Goal: Transaction & Acquisition: Purchase product/service

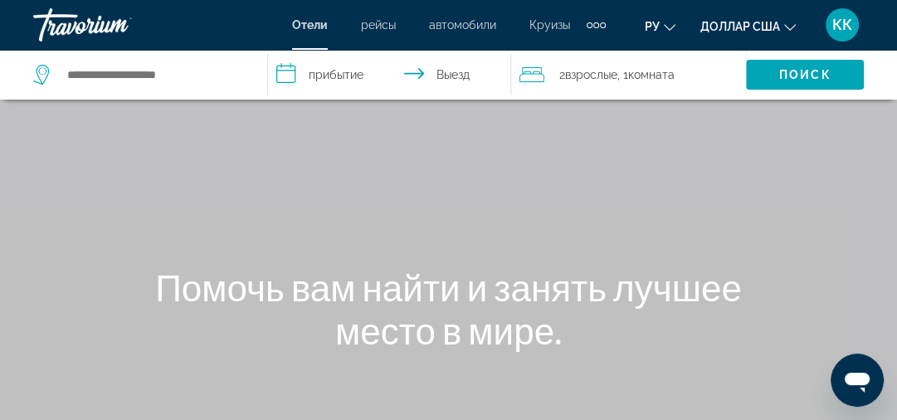
click at [534, 24] on font "Круизы" at bounding box center [550, 24] width 41 height 13
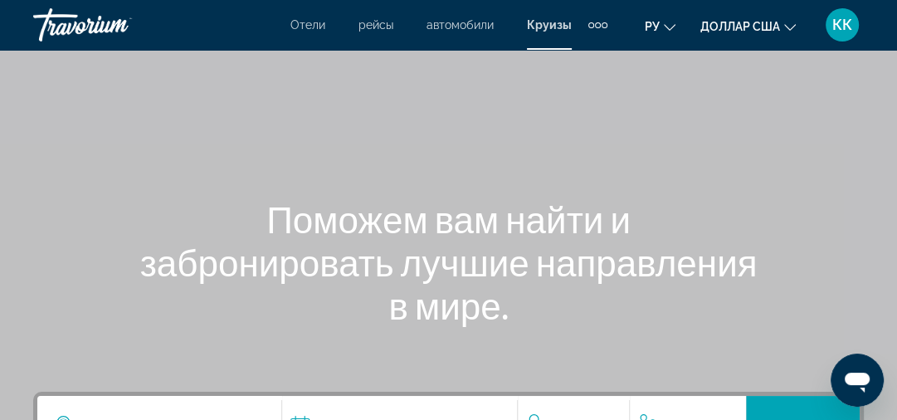
scroll to position [199, 0]
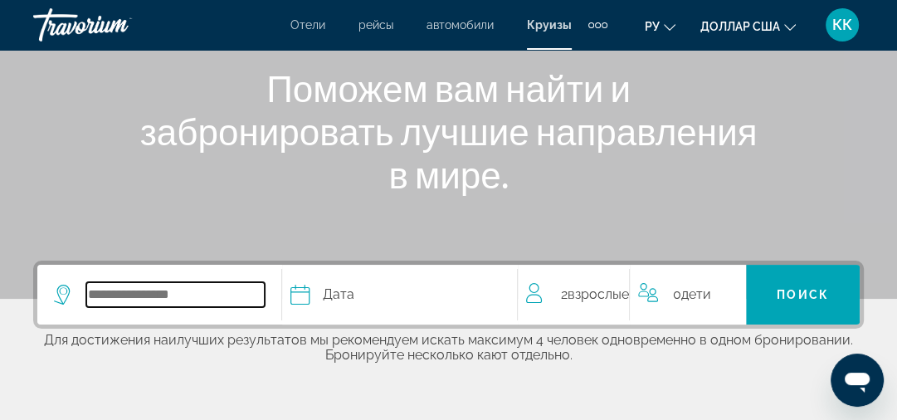
click at [88, 293] on input "Select cruise destination" at bounding box center [175, 294] width 178 height 25
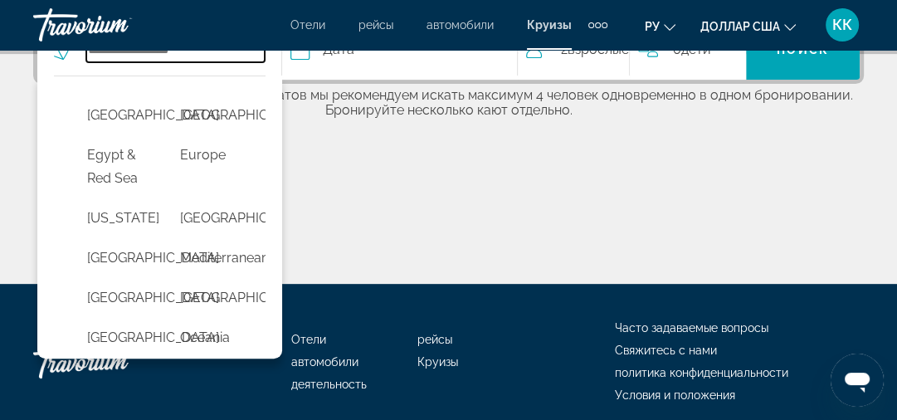
scroll to position [332, 0]
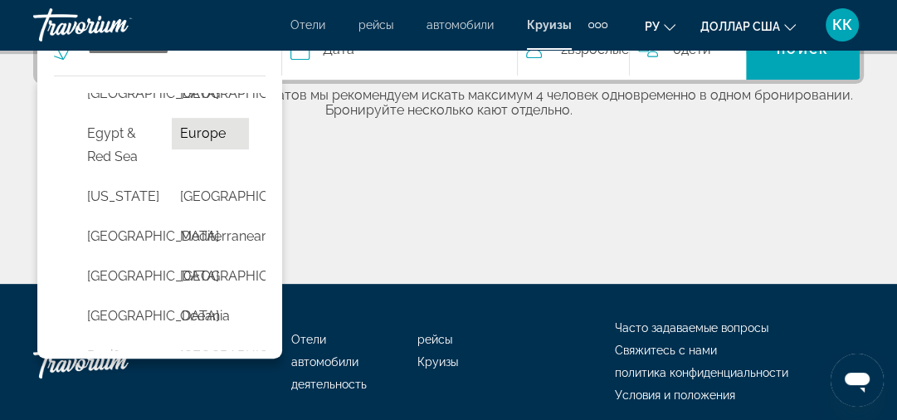
click at [186, 149] on button "Europe" at bounding box center [210, 134] width 76 height 32
type input "******"
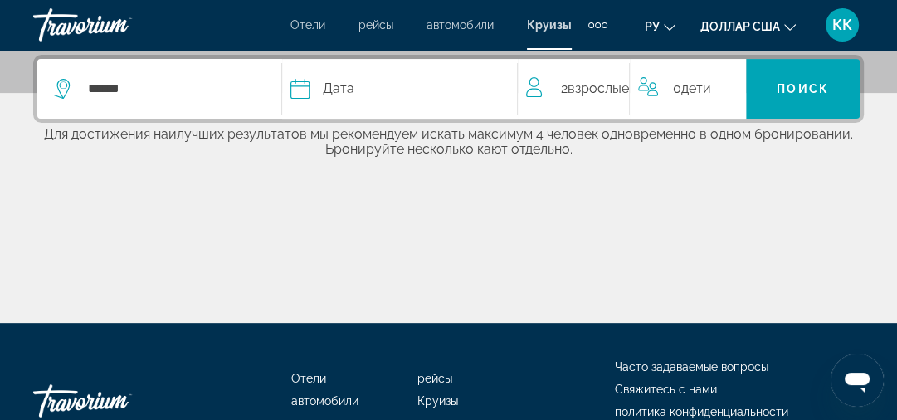
click at [298, 92] on icon "Select cruise date" at bounding box center [301, 89] width 20 height 20
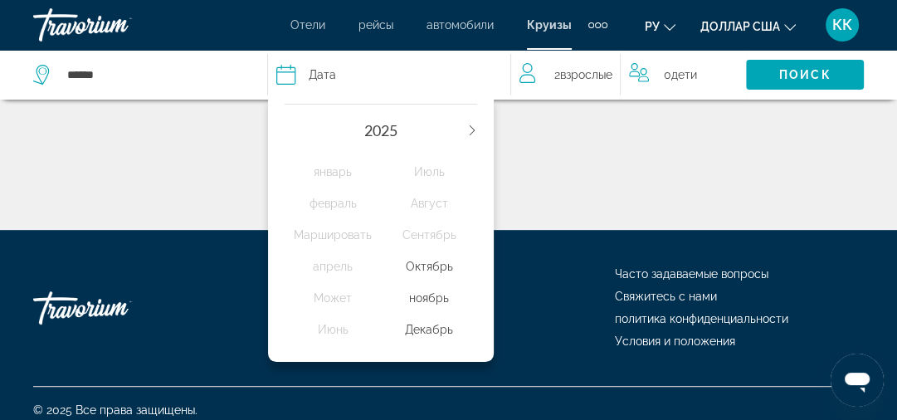
scroll to position [511, 0]
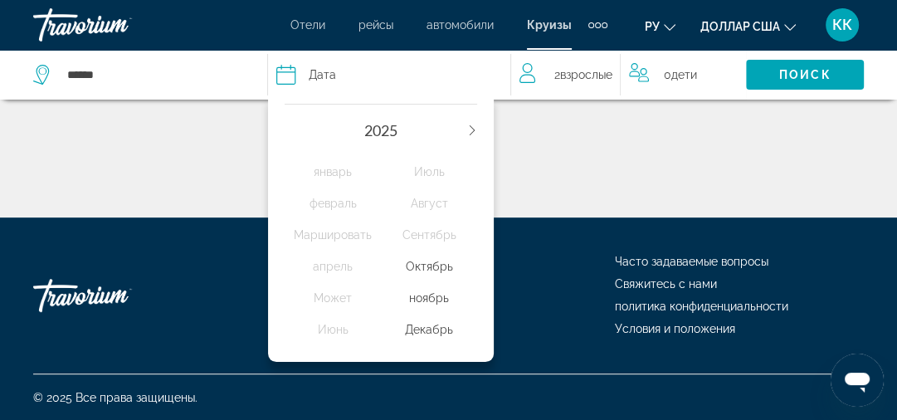
click at [475, 128] on icon "Next year" at bounding box center [472, 130] width 10 height 10
click at [330, 174] on div "январь" at bounding box center [333, 172] width 96 height 30
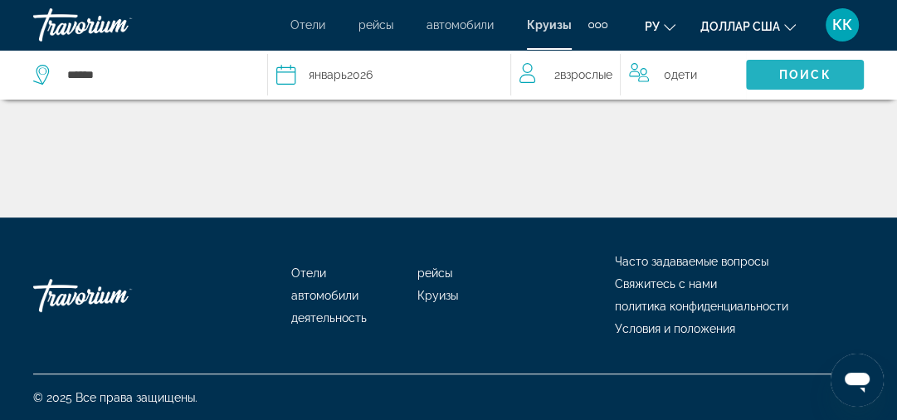
click at [809, 66] on span "Search" at bounding box center [805, 75] width 118 height 40
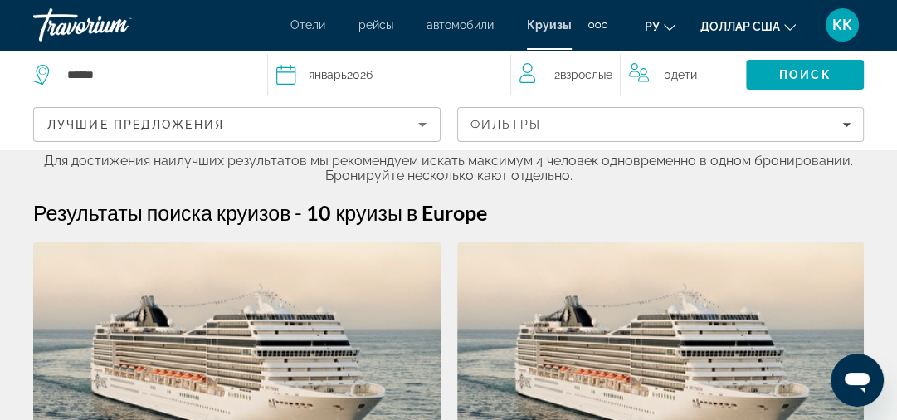
click at [529, 80] on icon "Travelers: 2 adults, 0 children" at bounding box center [530, 73] width 20 height 20
click at [590, 76] on span "Взрослые" at bounding box center [586, 74] width 52 height 13
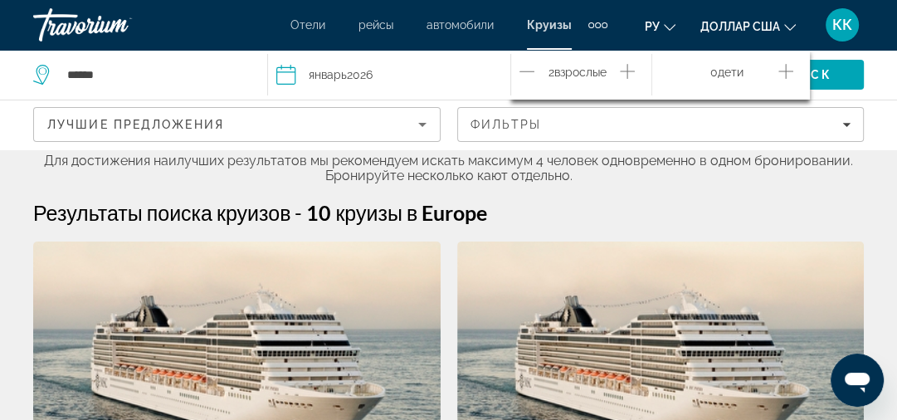
click at [634, 71] on icon "Increment adults" at bounding box center [627, 71] width 15 height 20
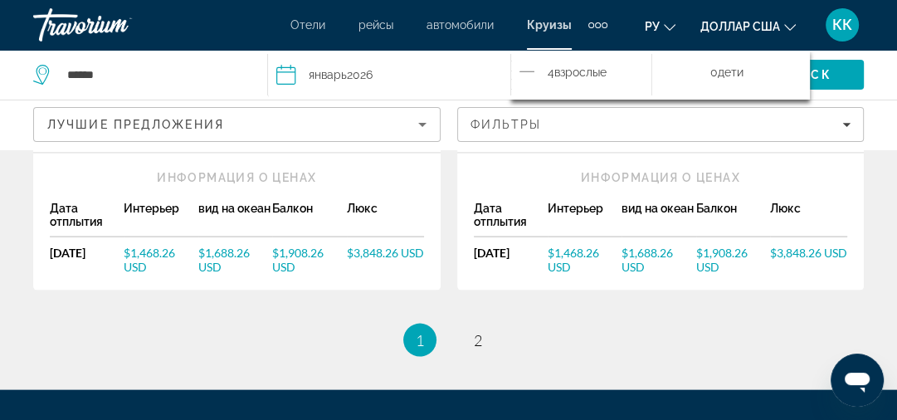
scroll to position [2414, 0]
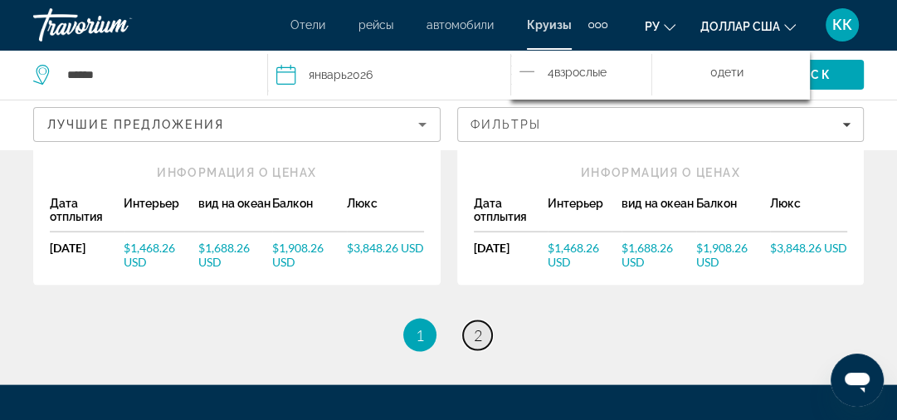
click at [478, 326] on span "2" at bounding box center [478, 335] width 8 height 18
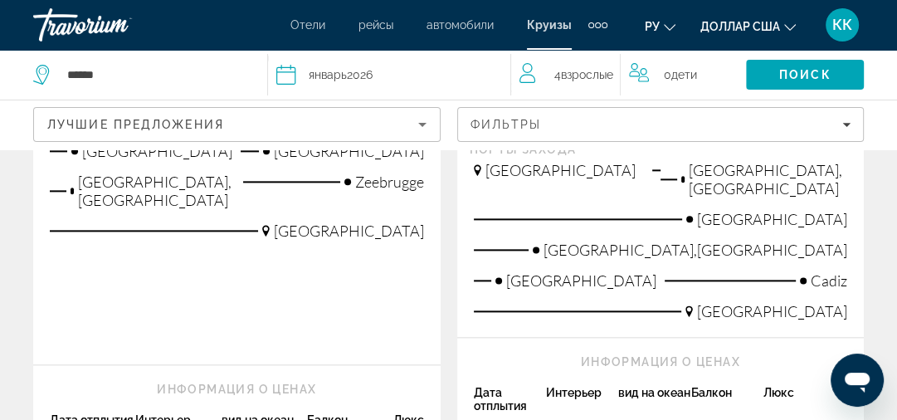
scroll to position [1461, 0]
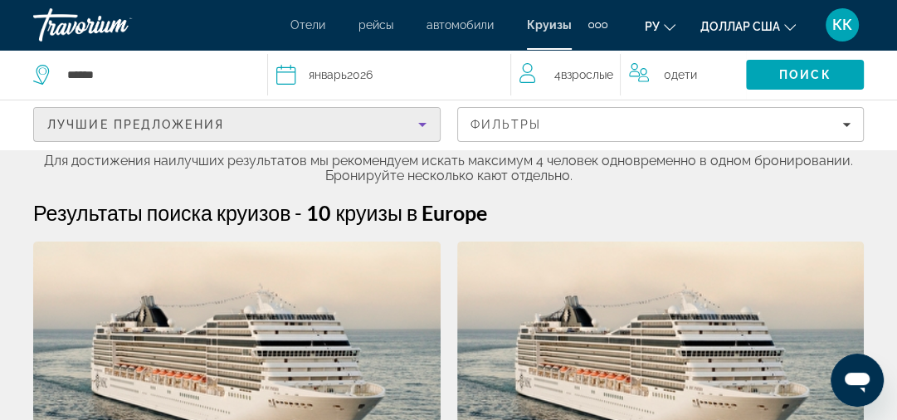
click at [422, 125] on icon "Sort by" at bounding box center [422, 125] width 8 height 4
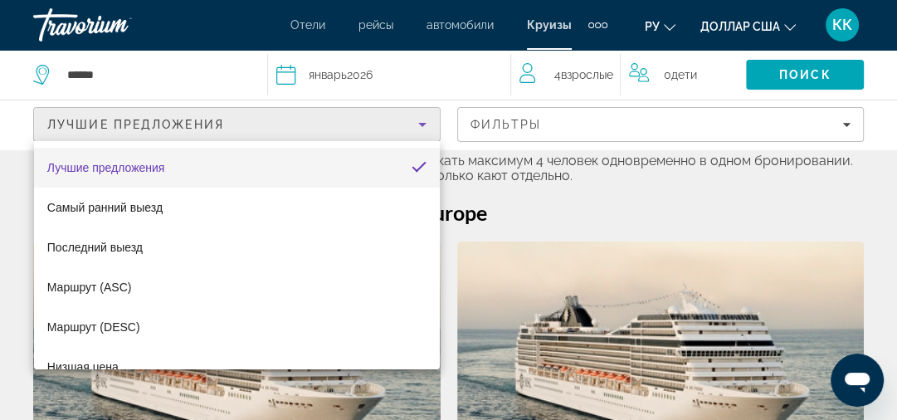
drag, startPoint x: 641, startPoint y: 210, endPoint x: 782, endPoint y: 174, distance: 145.6
click at [667, 196] on div at bounding box center [448, 210] width 897 height 420
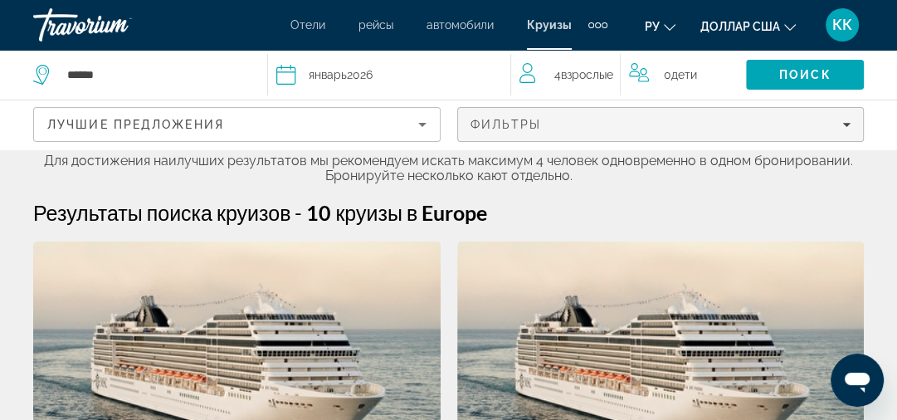
click at [848, 126] on icon "Filters" at bounding box center [847, 124] width 8 height 8
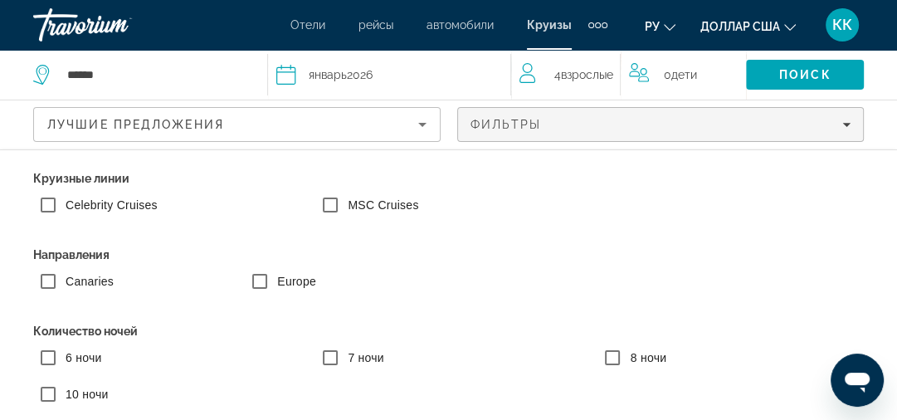
scroll to position [189, 0]
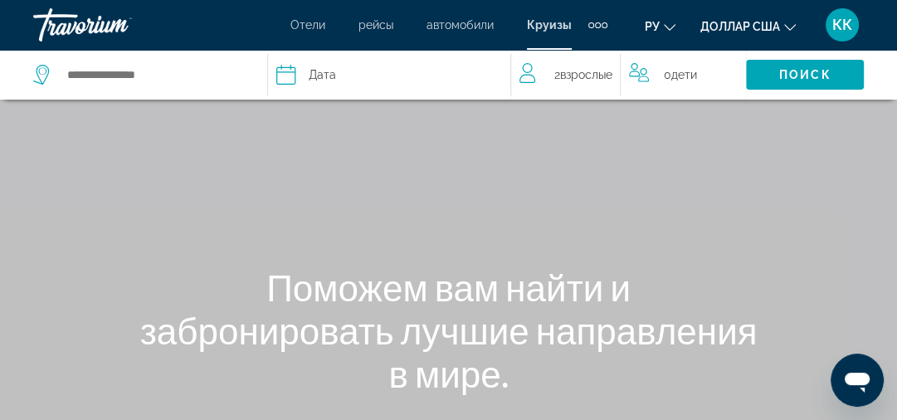
click at [300, 27] on font "Отели" at bounding box center [308, 24] width 35 height 13
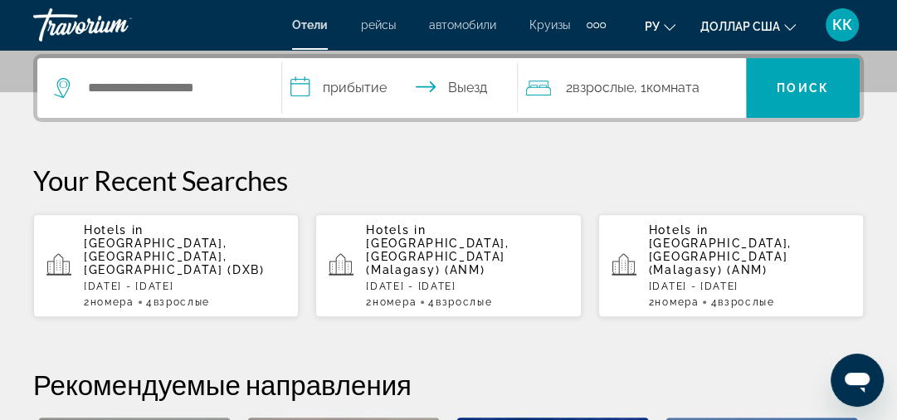
scroll to position [398, 0]
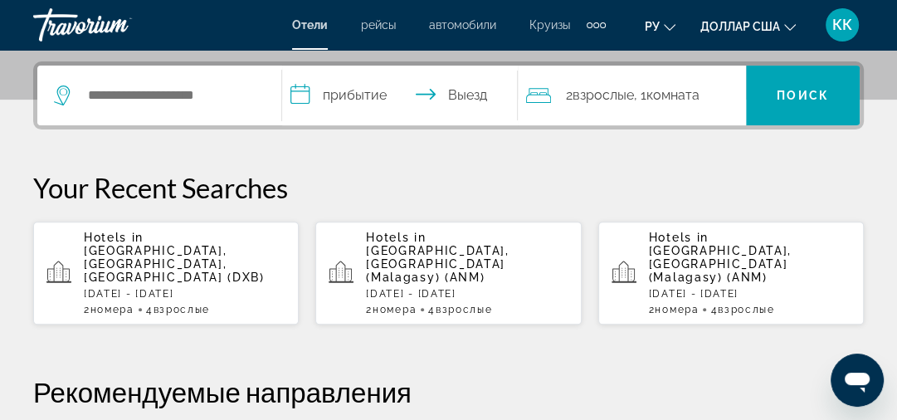
click at [60, 102] on icon "Search widget" at bounding box center [64, 96] width 20 height 20
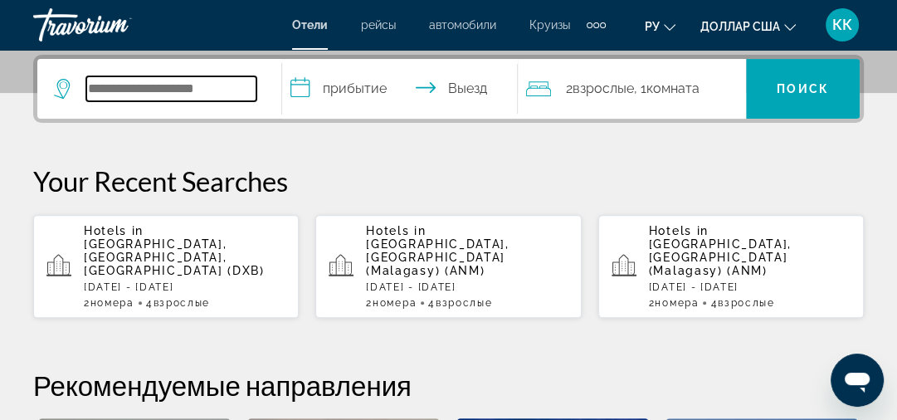
click at [88, 82] on input "Search hotel destination" at bounding box center [171, 88] width 170 height 25
click at [91, 86] on input "Search hotel destination" at bounding box center [171, 88] width 170 height 25
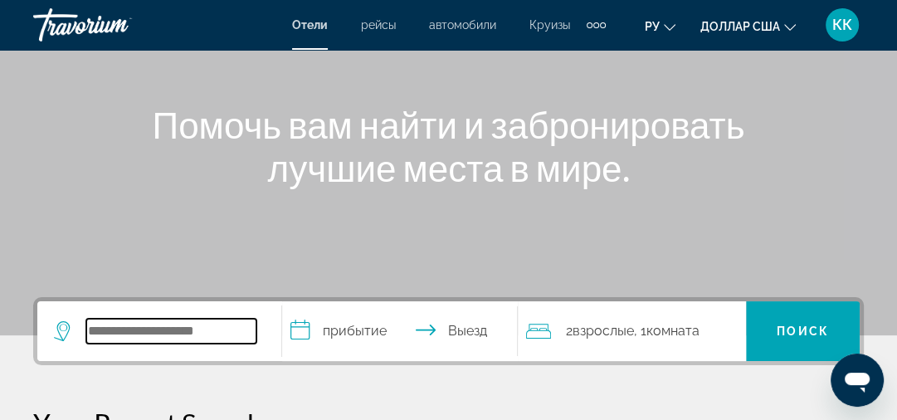
scroll to position [428, 0]
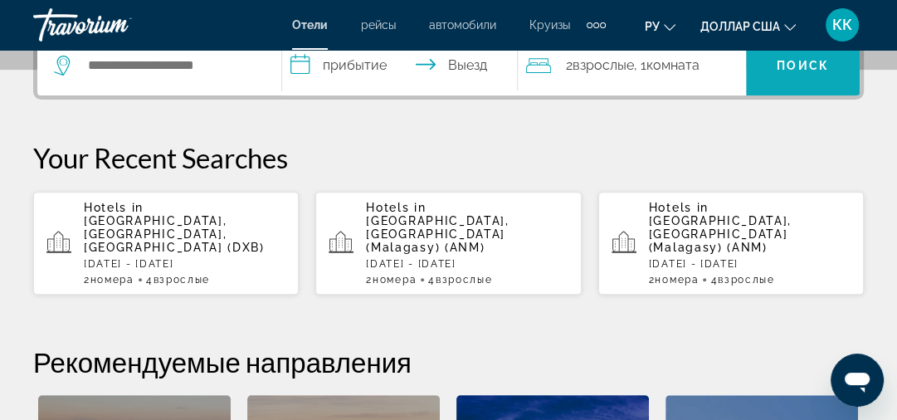
click at [790, 60] on span "Поиск" at bounding box center [803, 65] width 52 height 13
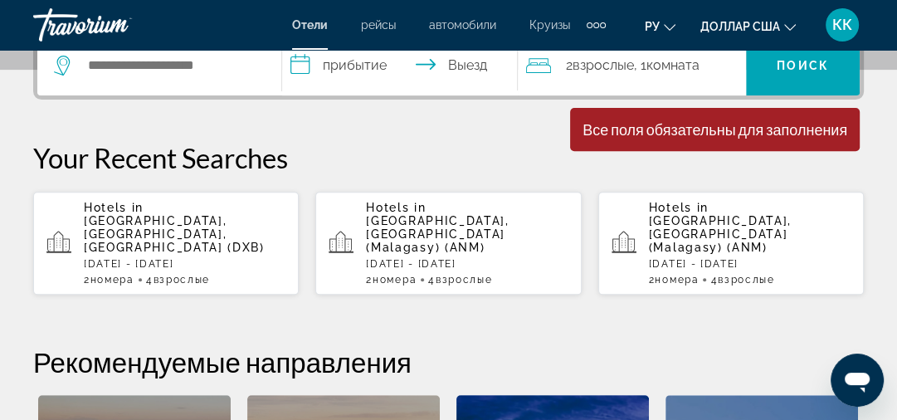
click at [299, 66] on input "**********" at bounding box center [403, 68] width 243 height 65
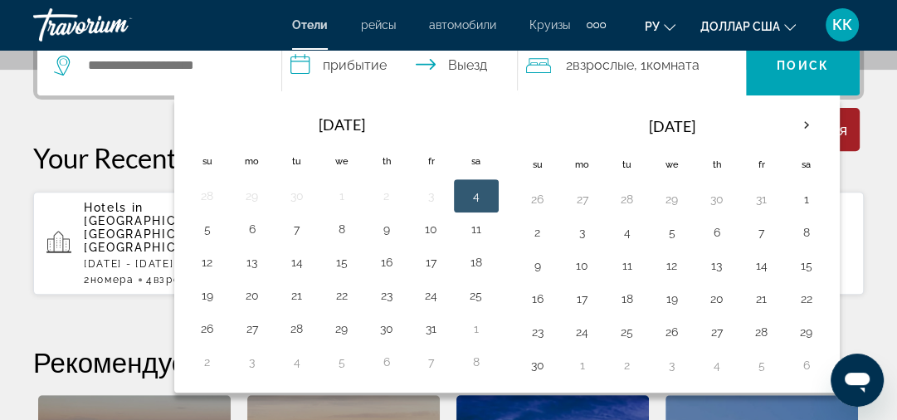
scroll to position [405, 0]
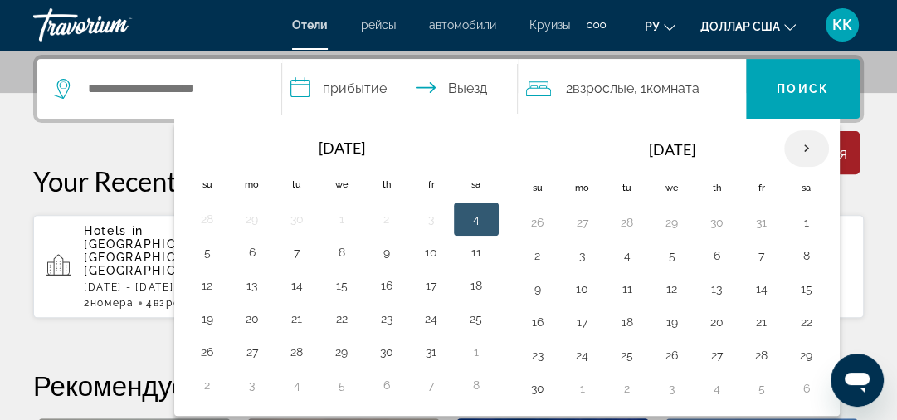
click at [801, 150] on th "Next month" at bounding box center [807, 148] width 45 height 37
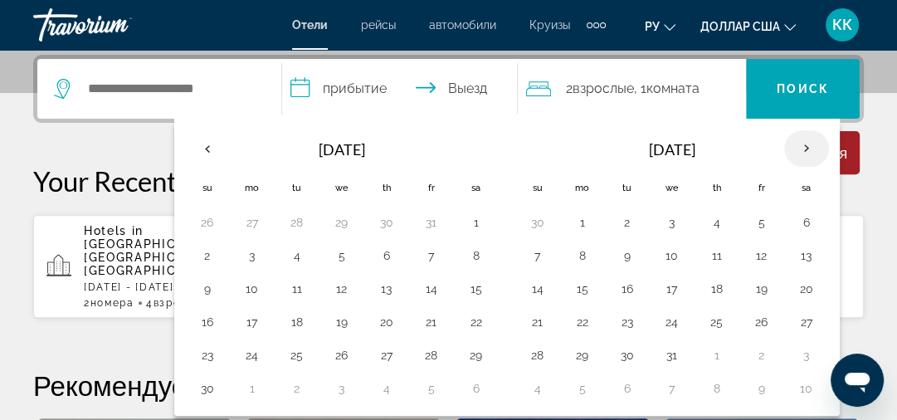
click at [801, 150] on th "Next month" at bounding box center [807, 148] width 45 height 37
click at [530, 355] on button "25" at bounding box center [538, 355] width 27 height 23
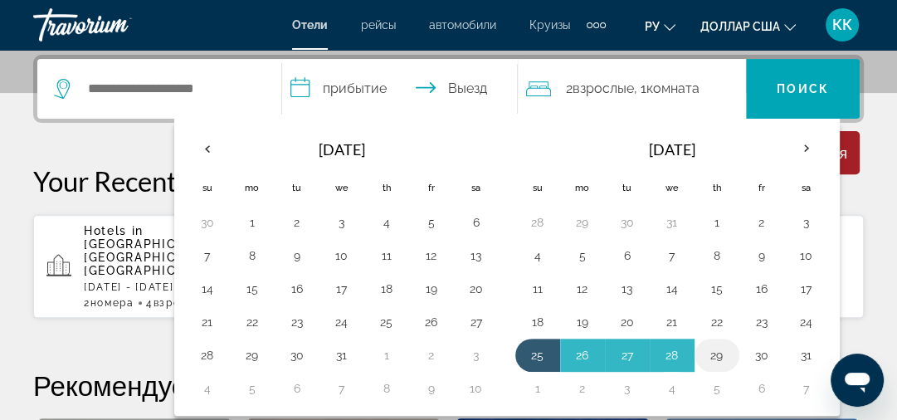
click at [719, 359] on button "29" at bounding box center [717, 355] width 27 height 23
type input "**********"
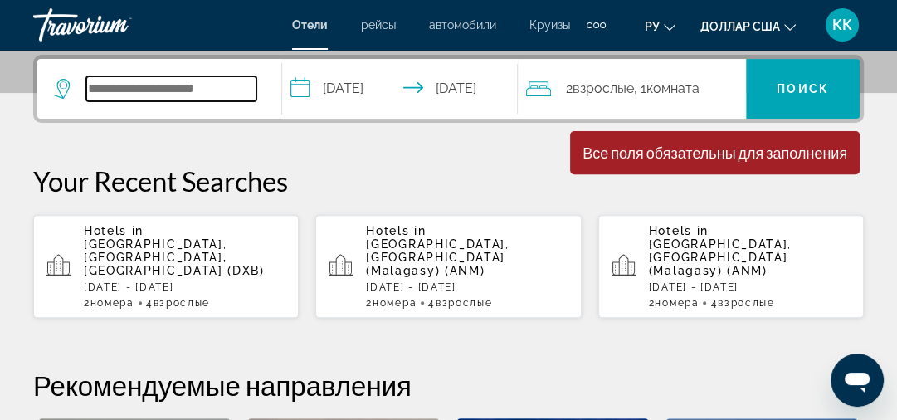
click at [89, 86] on input "Search hotel destination" at bounding box center [171, 88] width 170 height 25
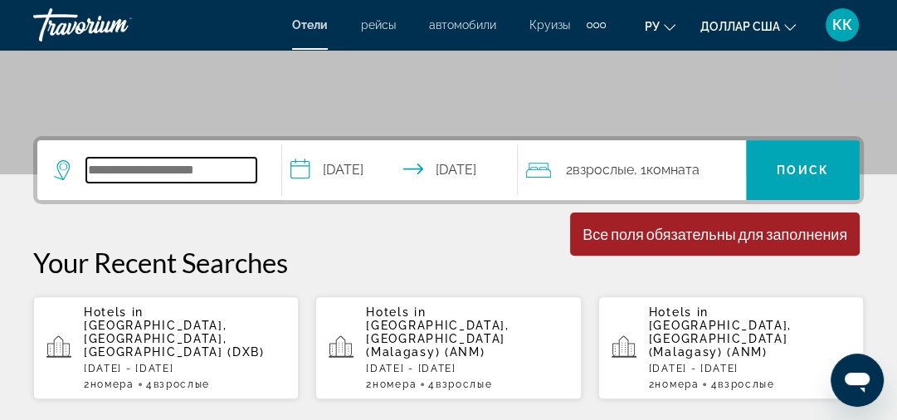
scroll to position [296, 0]
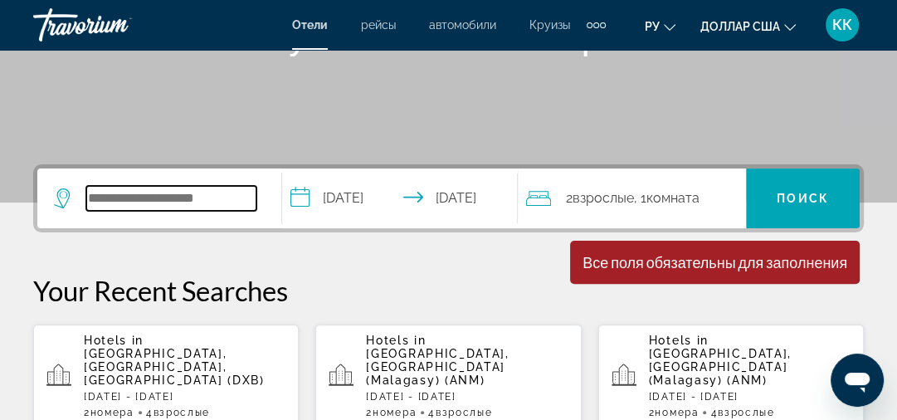
click at [120, 197] on input "Search hotel destination" at bounding box center [171, 198] width 170 height 25
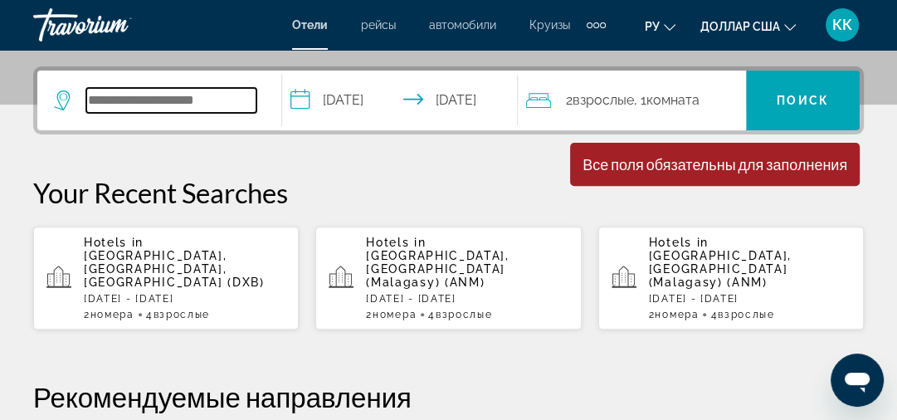
scroll to position [405, 0]
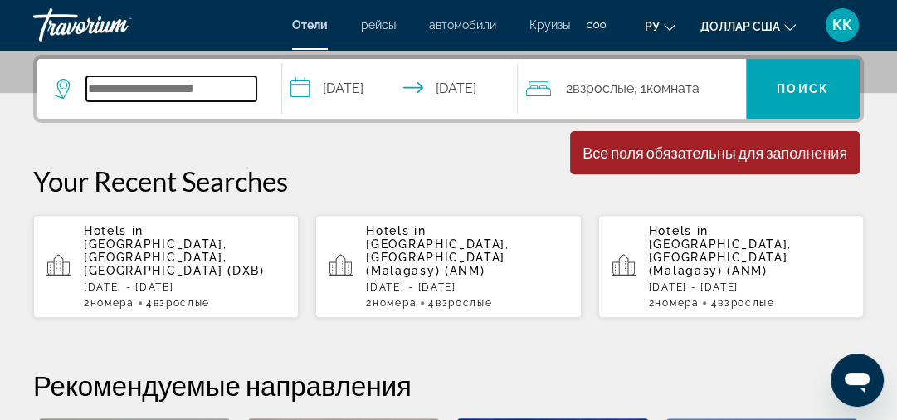
drag, startPoint x: 100, startPoint y: 83, endPoint x: 112, endPoint y: 99, distance: 20.1
click at [105, 86] on input "Search hotel destination" at bounding box center [171, 88] width 170 height 25
drag, startPoint x: 233, startPoint y: 78, endPoint x: 233, endPoint y: 93, distance: 14.9
click at [233, 80] on input "Search hotel destination" at bounding box center [171, 88] width 170 height 25
click at [169, 84] on input "Search hotel destination" at bounding box center [171, 88] width 170 height 25
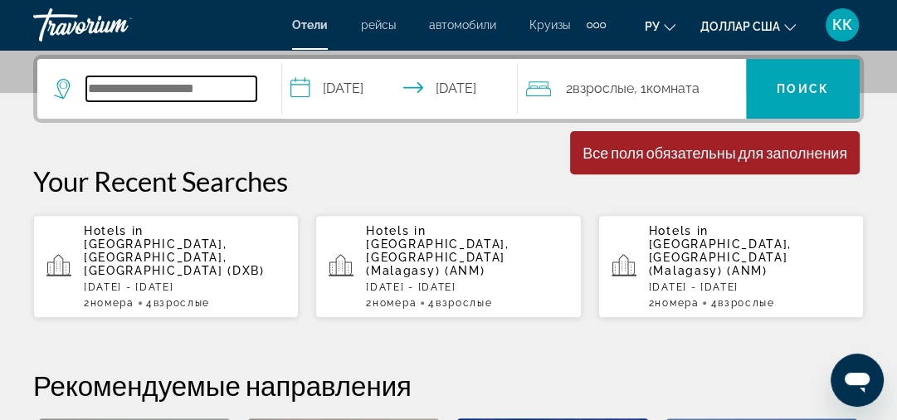
drag, startPoint x: 219, startPoint y: 99, endPoint x: 186, endPoint y: 109, distance: 34.7
click at [210, 103] on div "Search widget" at bounding box center [159, 89] width 211 height 60
click at [113, 86] on input "Search hotel destination" at bounding box center [171, 88] width 170 height 25
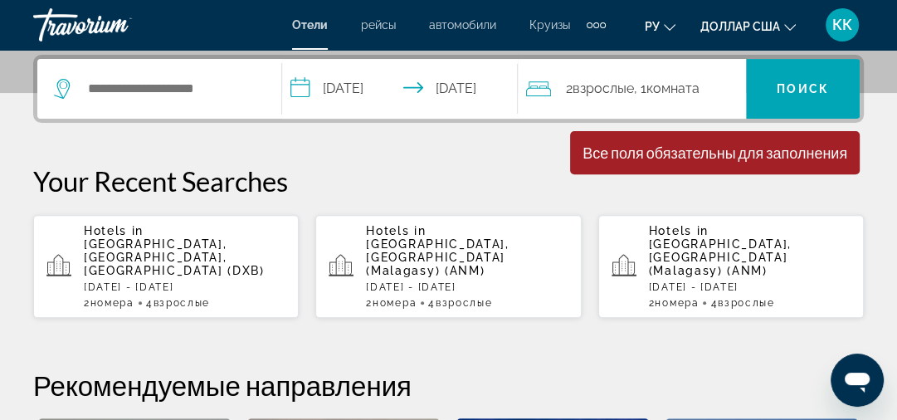
click at [66, 86] on icon "Search widget" at bounding box center [64, 89] width 20 height 20
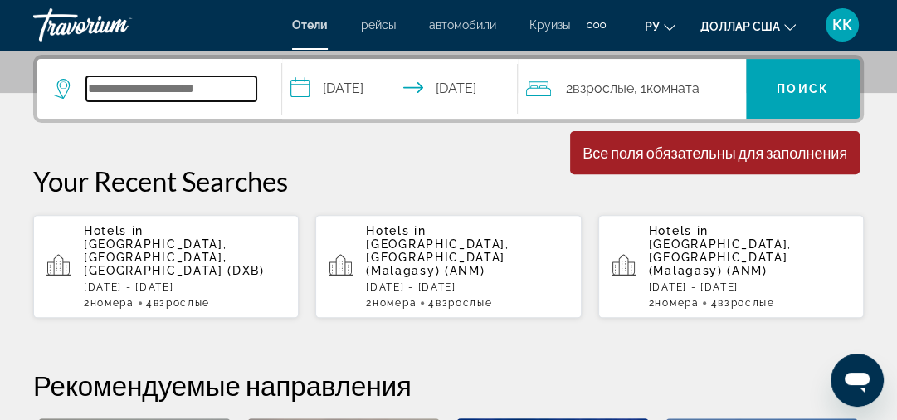
click at [93, 84] on input "Search hotel destination" at bounding box center [171, 88] width 170 height 25
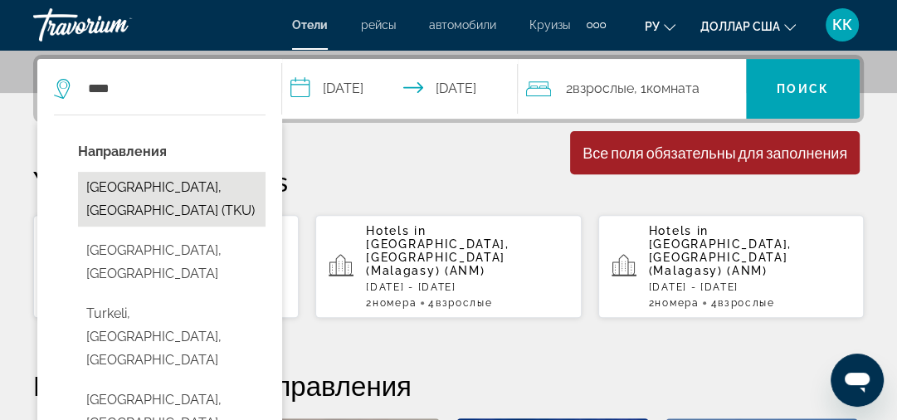
click at [152, 180] on button "[GEOGRAPHIC_DATA], [GEOGRAPHIC_DATA] (TKU)" at bounding box center [172, 199] width 188 height 55
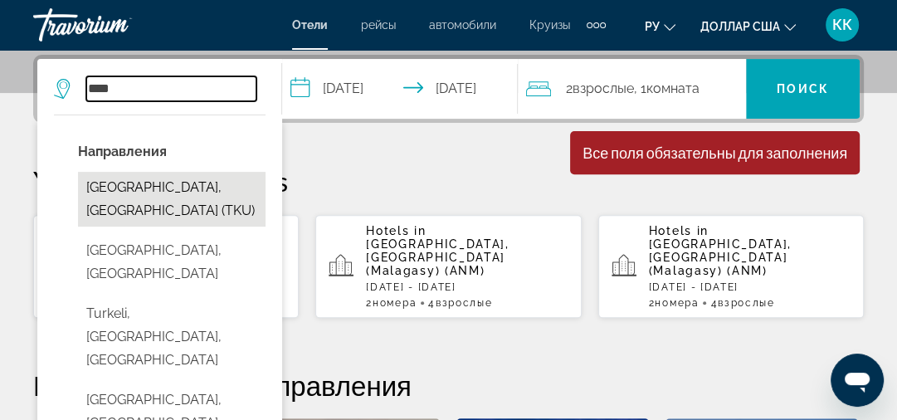
type input "**********"
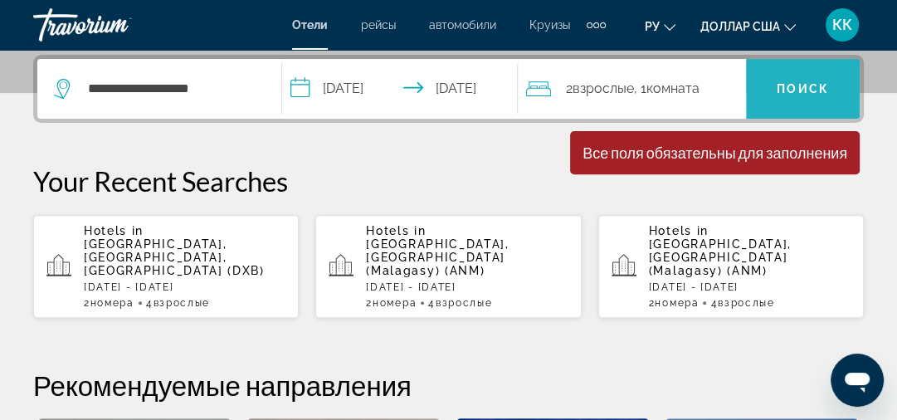
click at [799, 86] on span "Поиск" at bounding box center [803, 88] width 52 height 13
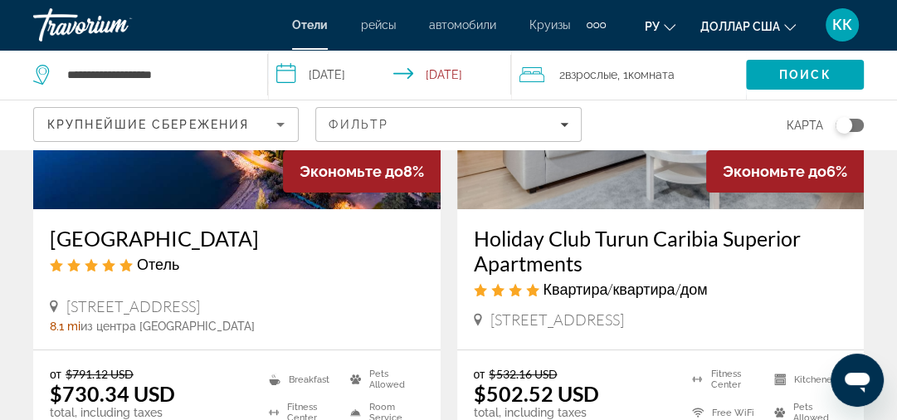
scroll to position [266, 0]
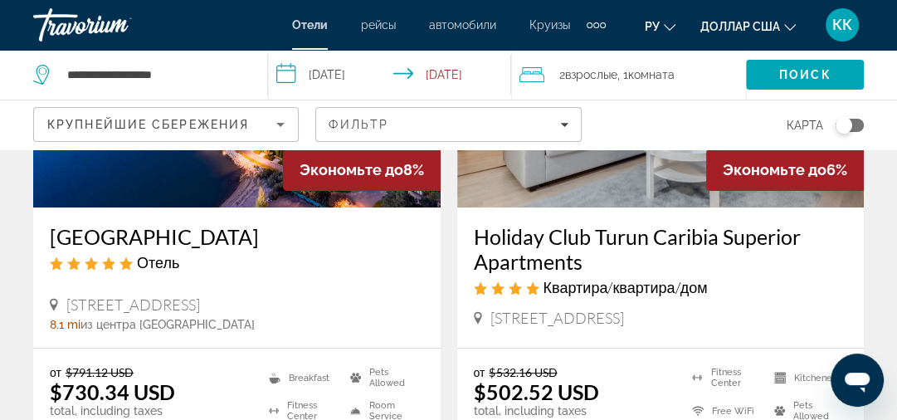
click at [213, 176] on img "Основное содержание" at bounding box center [237, 75] width 408 height 266
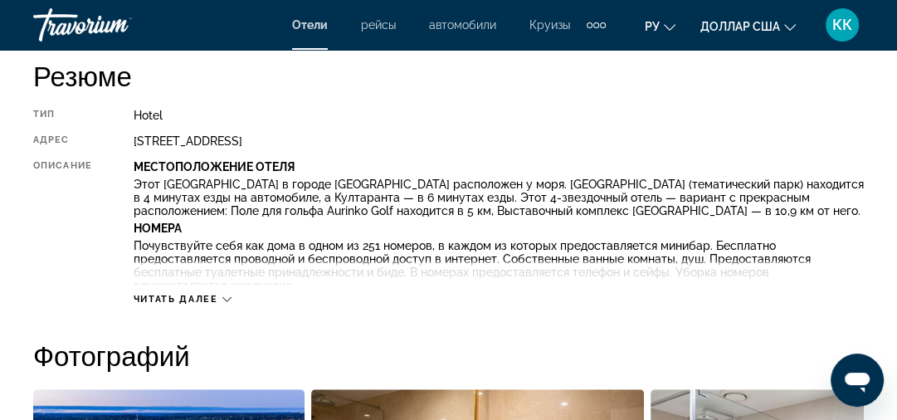
scroll to position [930, 0]
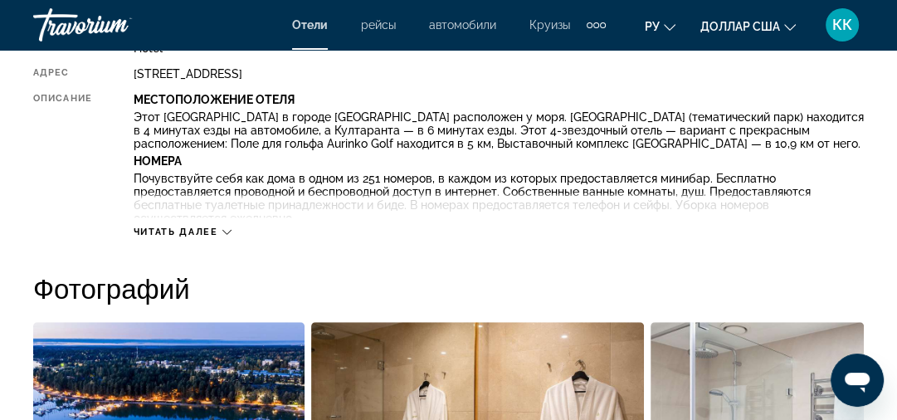
click at [211, 234] on span "Читать далее" at bounding box center [176, 232] width 85 height 11
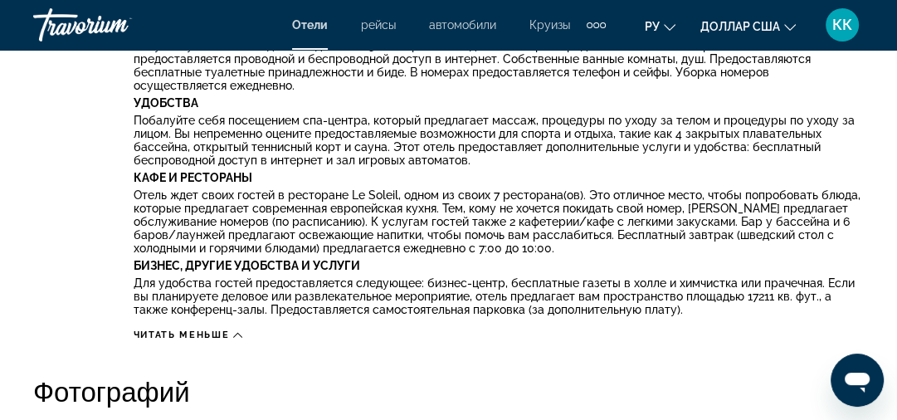
scroll to position [1195, 0]
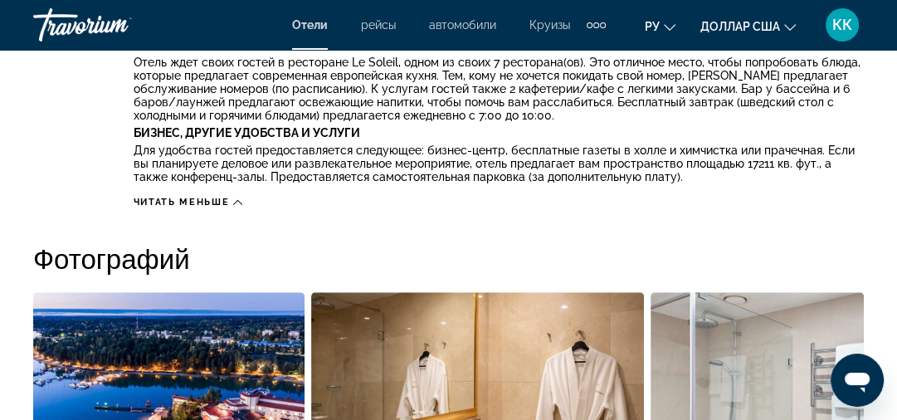
click at [216, 201] on span "Читать меньше" at bounding box center [181, 202] width 95 height 11
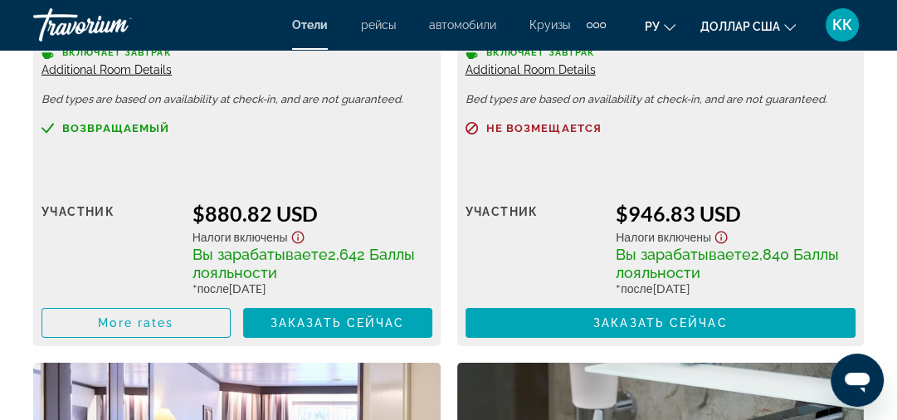
scroll to position [3995, 0]
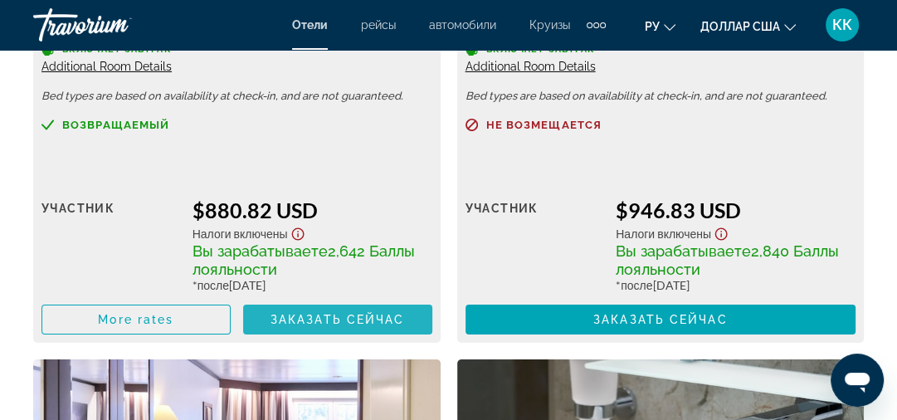
click at [303, 320] on span "Заказать сейчас" at bounding box center [338, 319] width 134 height 13
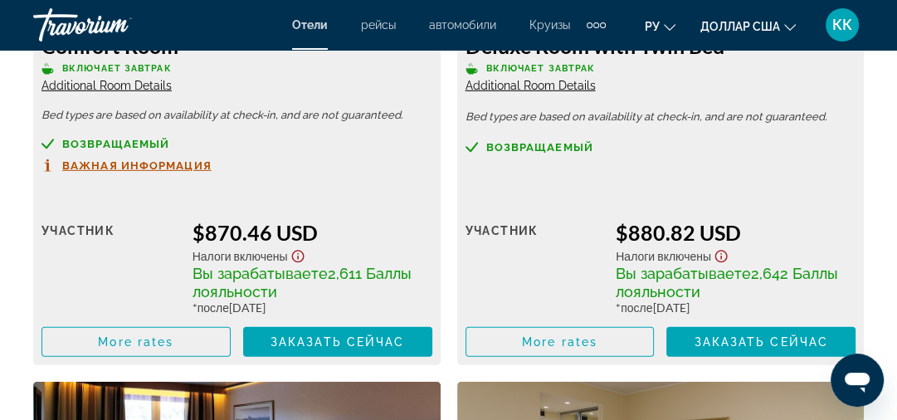
scroll to position [3454, 0]
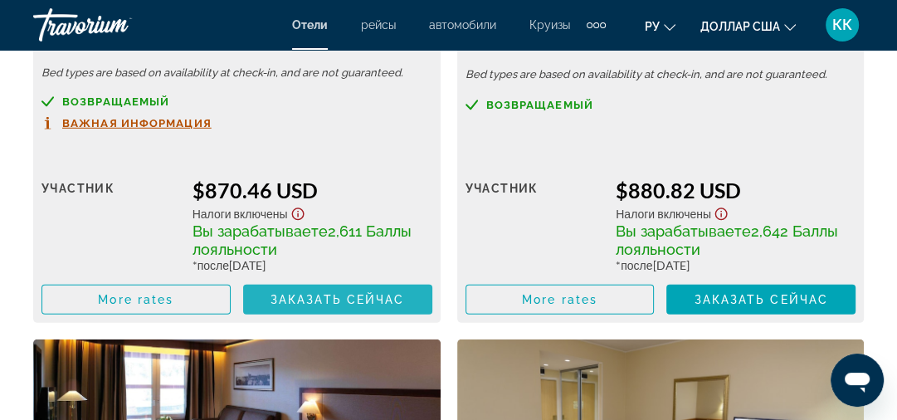
click at [312, 292] on span "Основное содержание" at bounding box center [337, 300] width 189 height 40
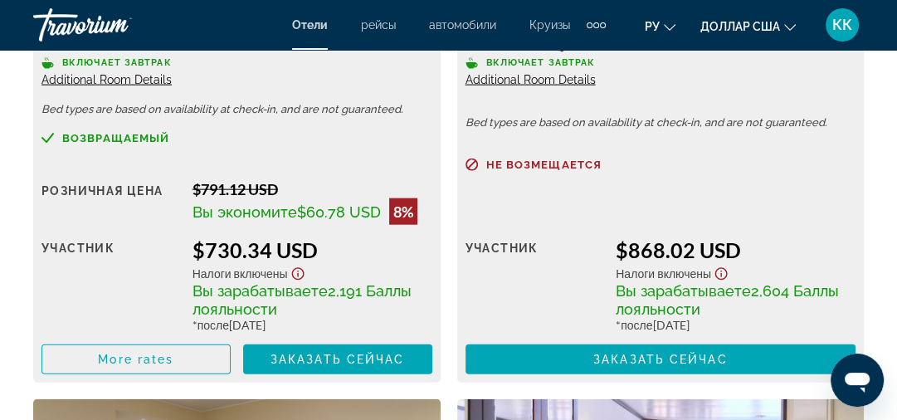
scroll to position [2789, 0]
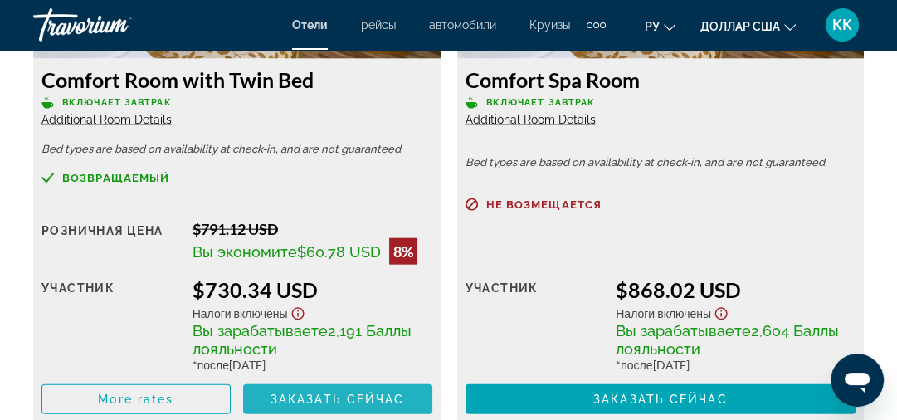
click at [337, 403] on span "Заказать сейчас" at bounding box center [338, 399] width 134 height 13
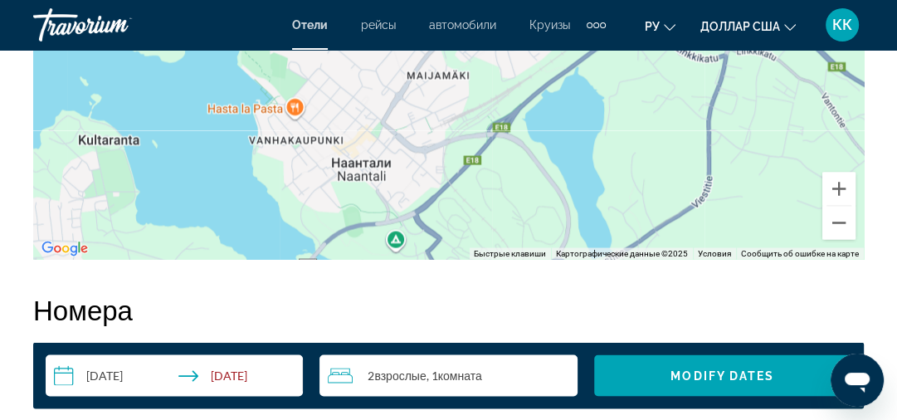
scroll to position [2192, 0]
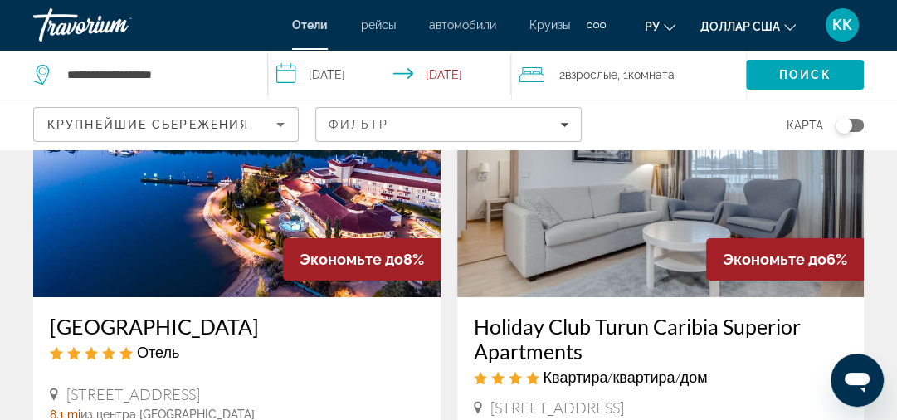
scroll to position [133, 0]
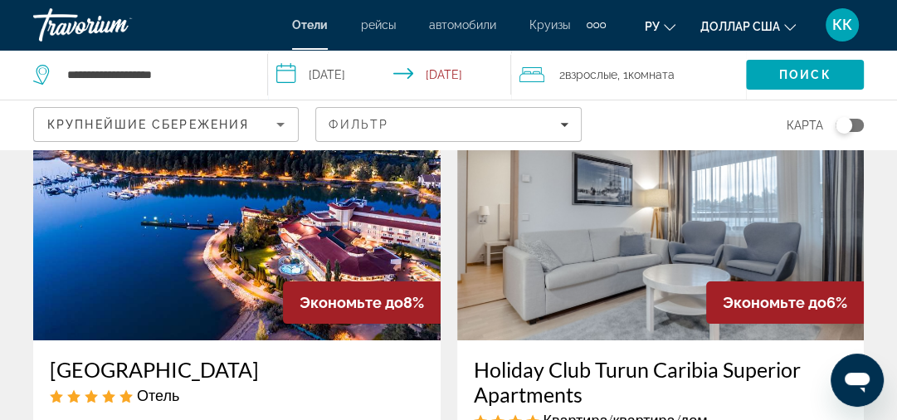
click at [575, 219] on img "Основное содержание" at bounding box center [661, 208] width 408 height 266
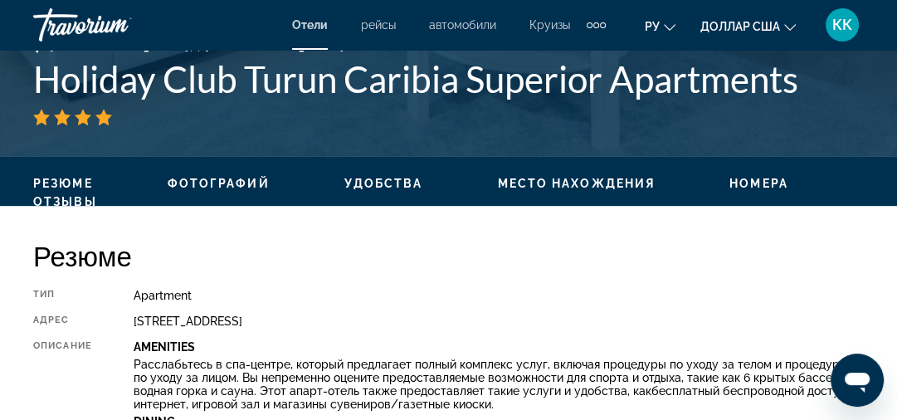
scroll to position [616, 0]
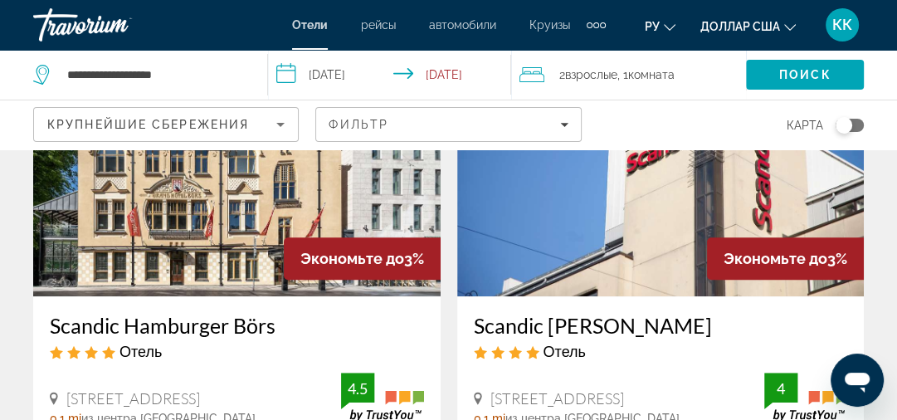
scroll to position [863, 0]
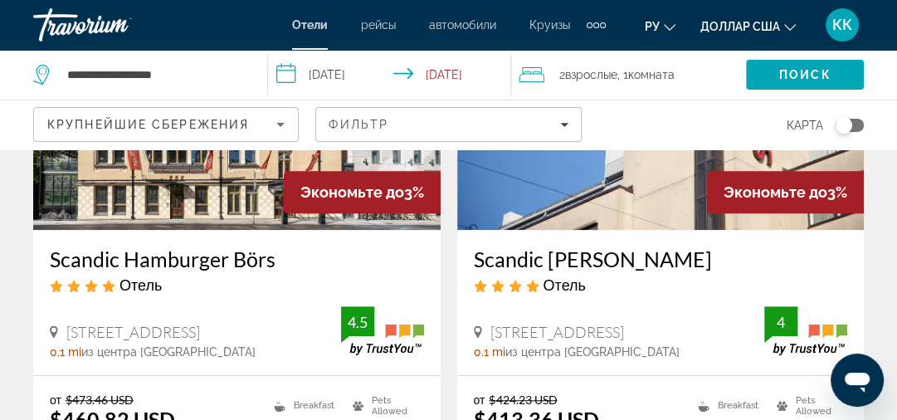
click at [160, 204] on img "Основное содержание" at bounding box center [237, 97] width 408 height 266
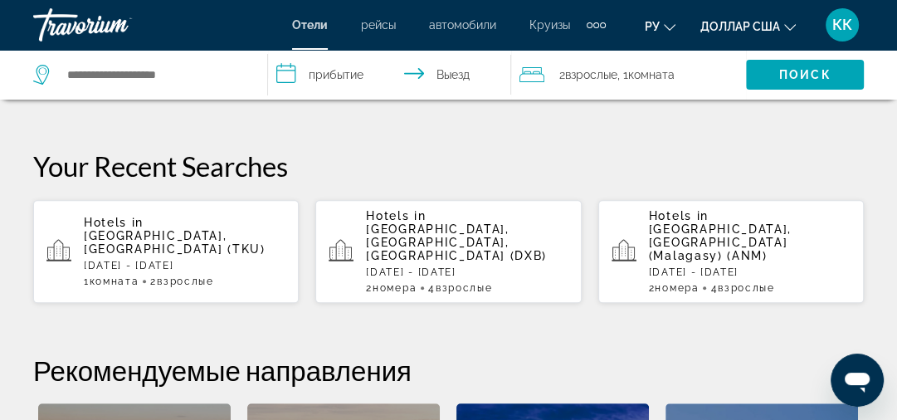
scroll to position [628, 0]
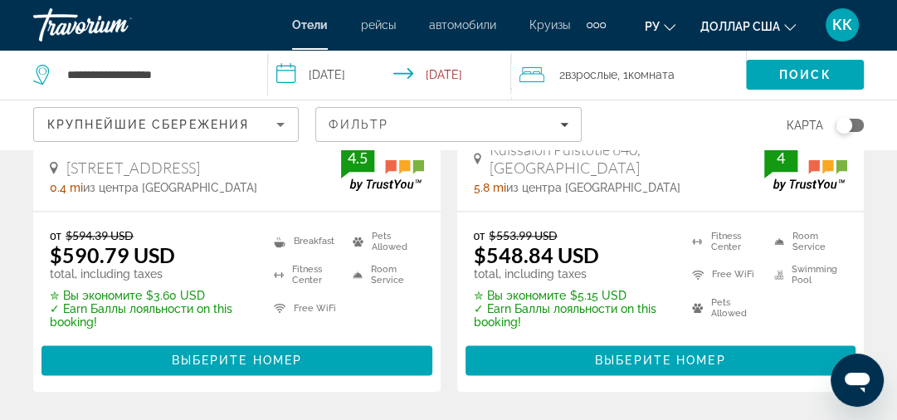
scroll to position [1727, 0]
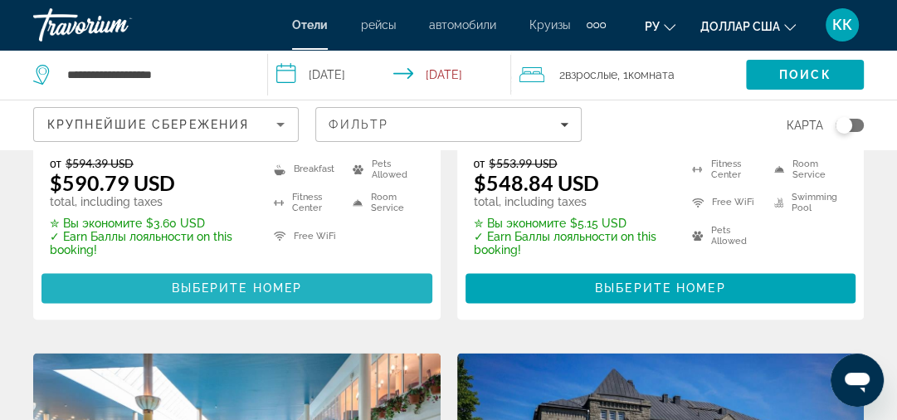
click at [227, 292] on span "Выберите номер" at bounding box center [237, 287] width 130 height 13
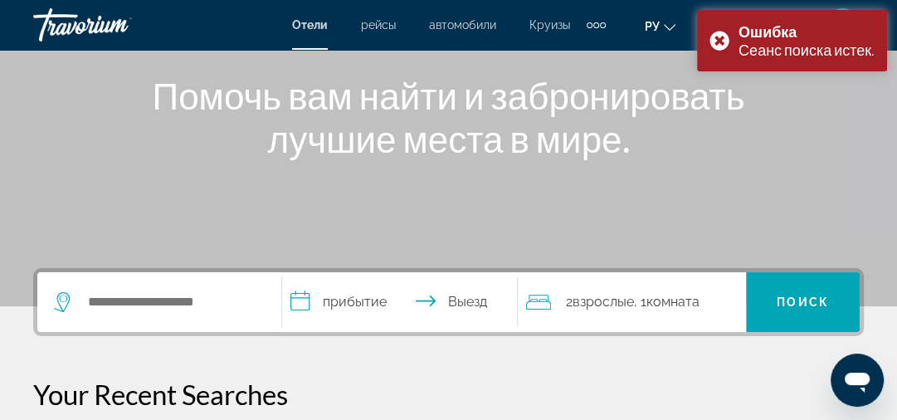
scroll to position [163, 0]
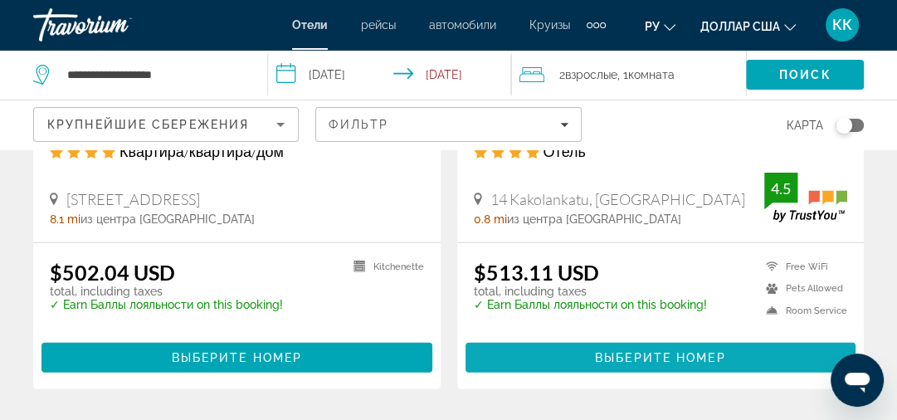
scroll to position [3520, 0]
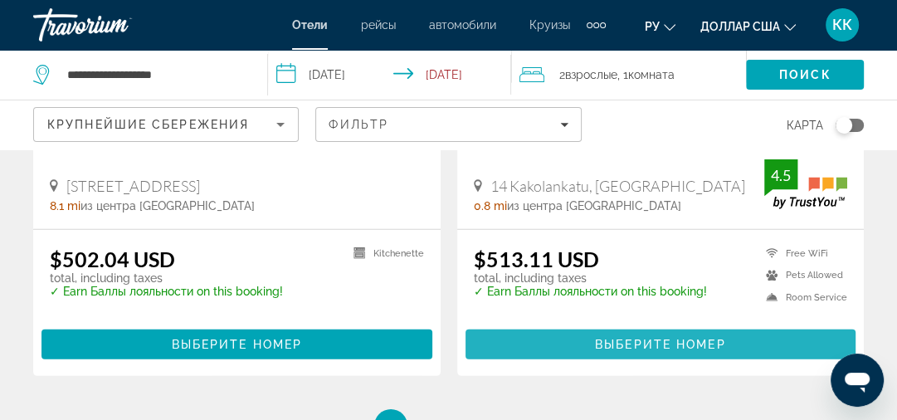
click at [652, 338] on span "Выберите номер" at bounding box center [660, 344] width 130 height 13
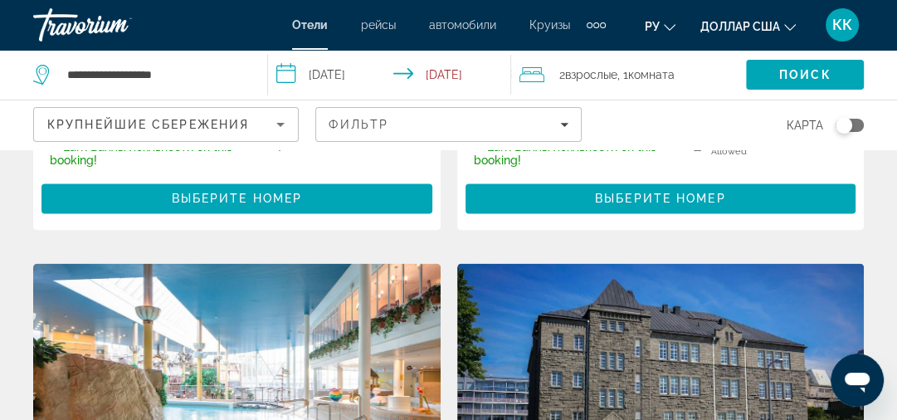
scroll to position [1793, 0]
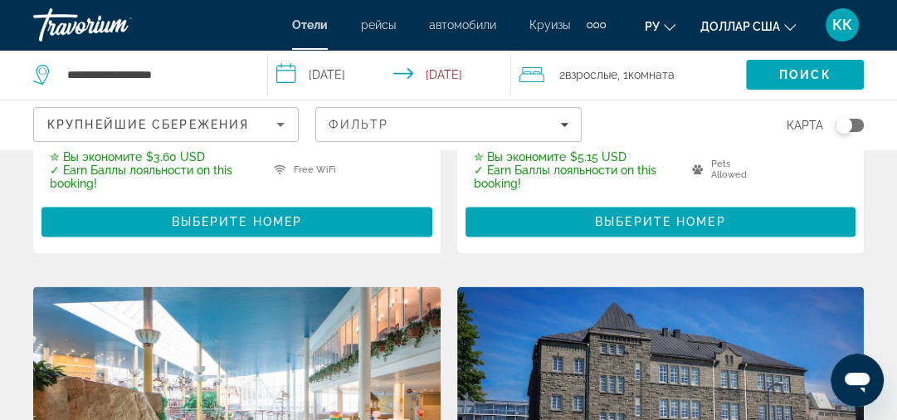
click at [209, 219] on span "Выберите номер" at bounding box center [237, 221] width 130 height 13
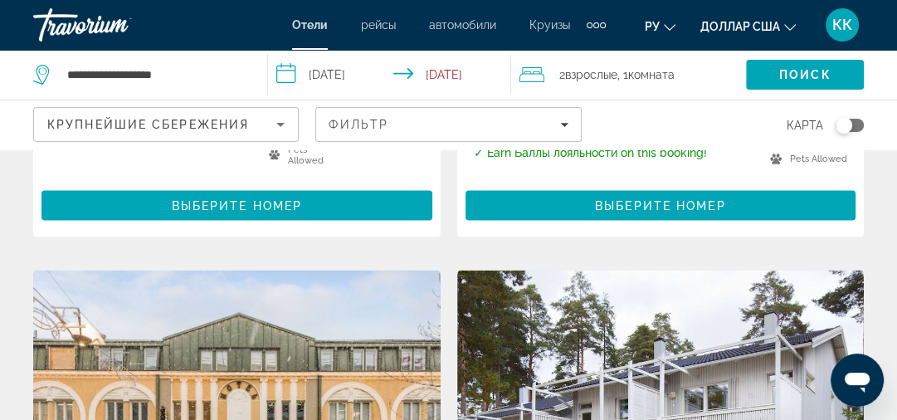
scroll to position [2457, 0]
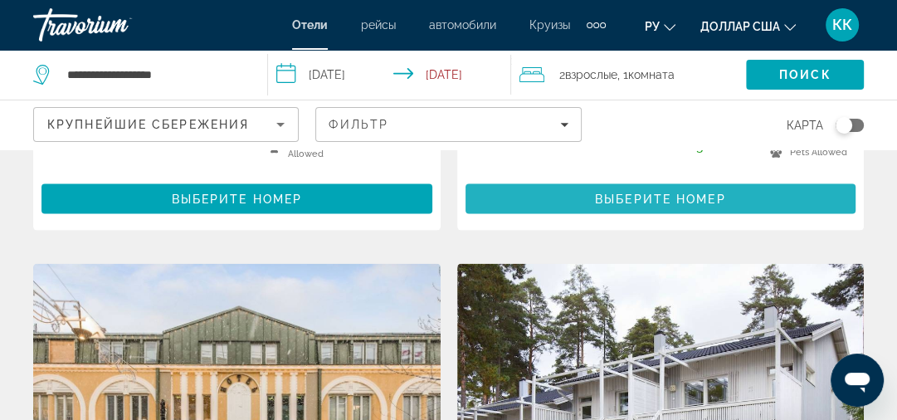
click at [646, 193] on span "Выберите номер" at bounding box center [660, 199] width 130 height 13
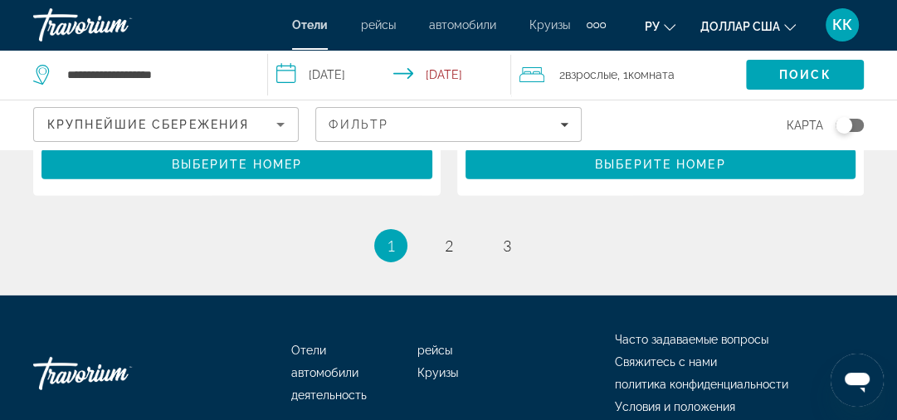
scroll to position [3719, 0]
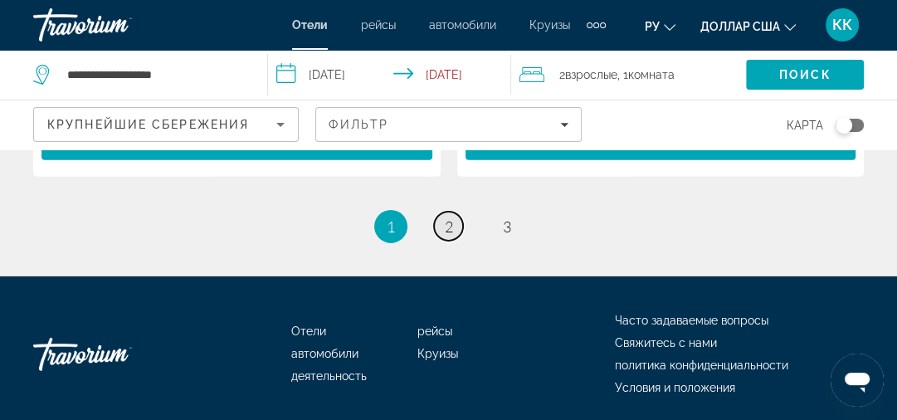
click at [457, 212] on link "page 2" at bounding box center [448, 226] width 29 height 29
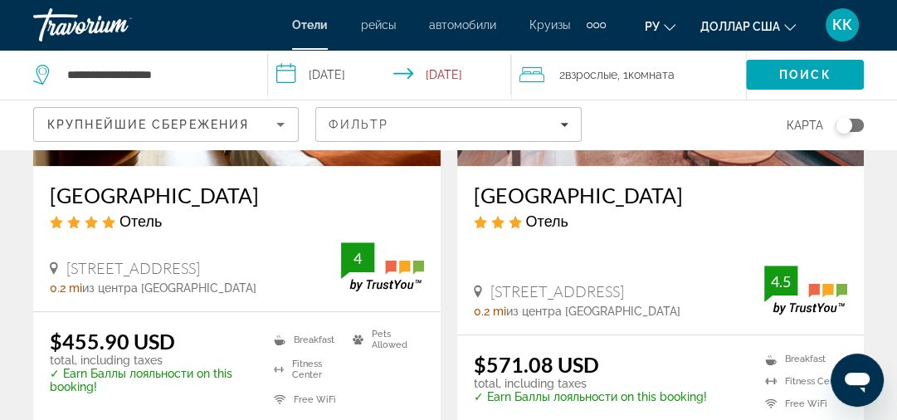
scroll to position [996, 0]
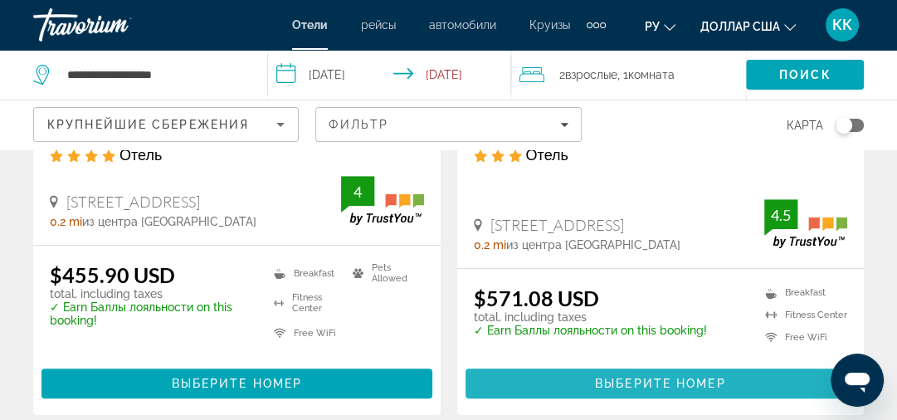
click at [653, 377] on span "Выберите номер" at bounding box center [660, 383] width 130 height 13
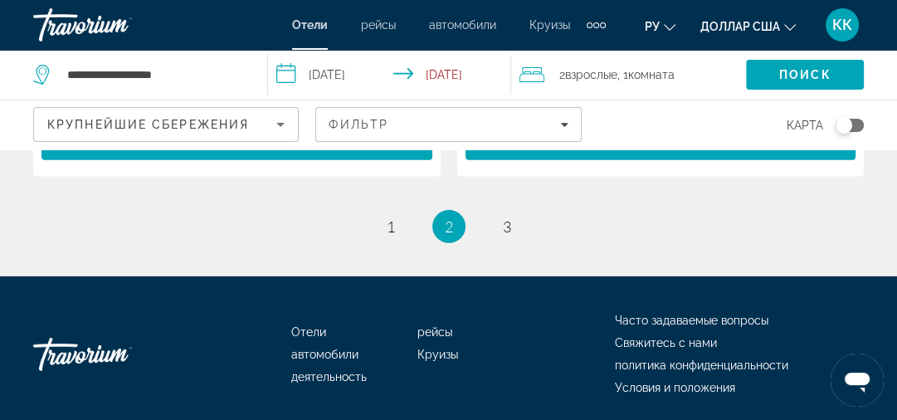
scroll to position [3689, 0]
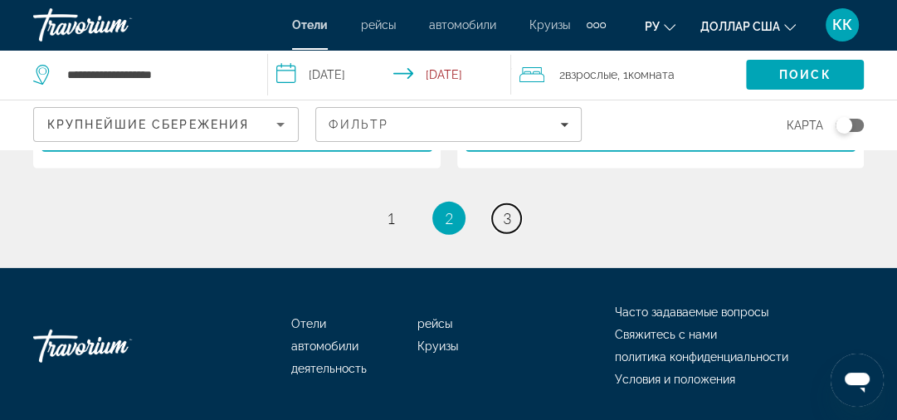
drag, startPoint x: 508, startPoint y: 171, endPoint x: 501, endPoint y: 179, distance: 10.6
click at [505, 209] on span "3" at bounding box center [507, 218] width 8 height 18
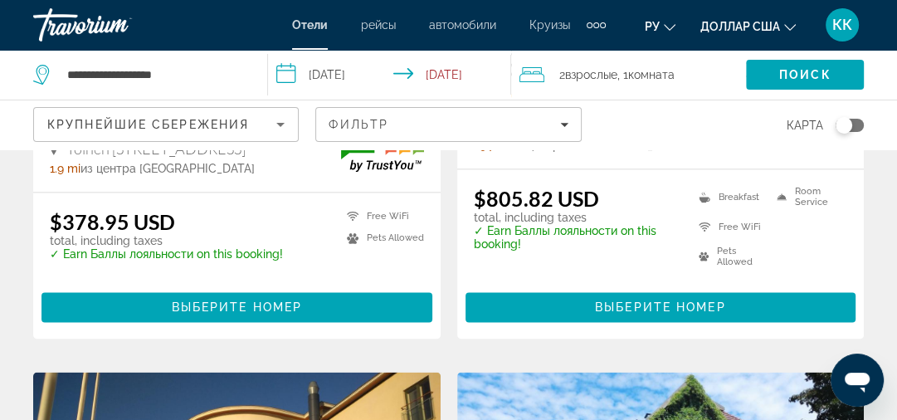
scroll to position [1660, 0]
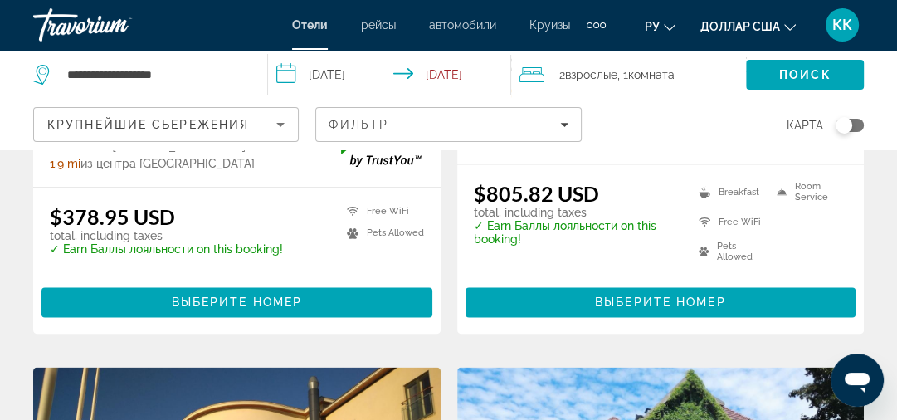
click at [204, 296] on span "Выберите номер" at bounding box center [237, 302] width 130 height 13
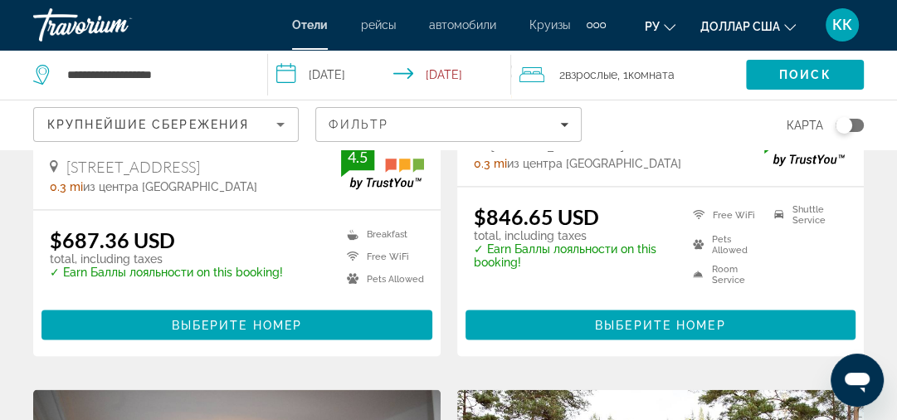
scroll to position [2258, 0]
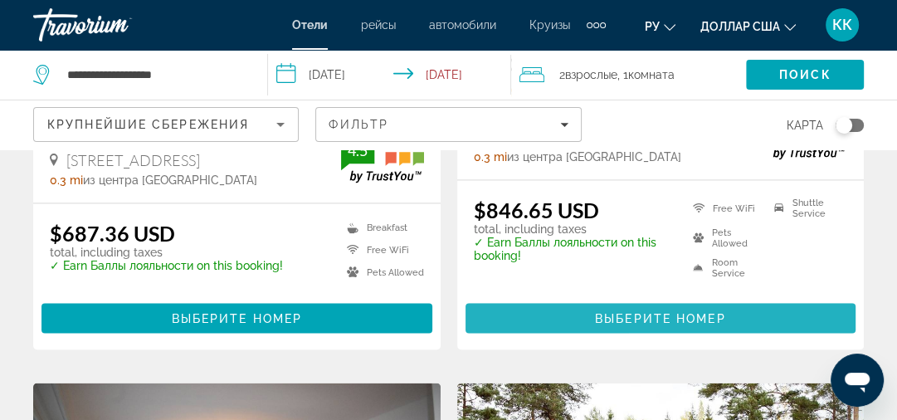
click at [637, 312] on span "Выберите номер" at bounding box center [660, 318] width 130 height 13
